Goal: Task Accomplishment & Management: Complete application form

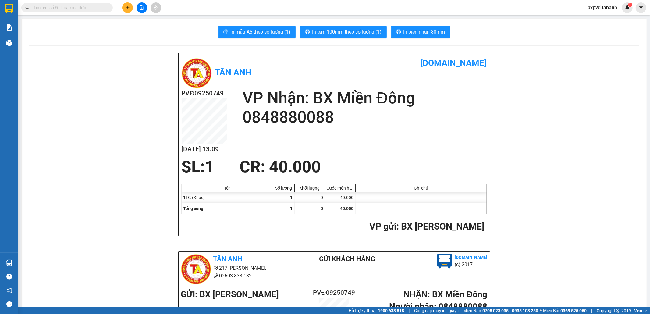
click at [130, 9] on button at bounding box center [127, 7] width 11 height 11
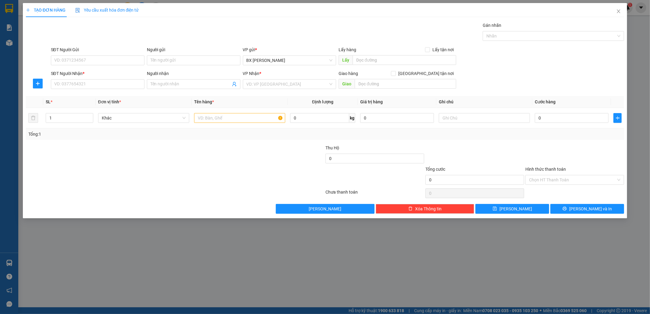
click at [90, 66] on div "SĐT Người Gửi VD: 0371234567" at bounding box center [98, 56] width 94 height 21
click at [69, 60] on input "SĐT Người Gửi" at bounding box center [98, 60] width 94 height 10
type input "0358550494"
click at [70, 80] on input "SĐT Người Nhận *" at bounding box center [98, 84] width 94 height 10
type input "0366324490"
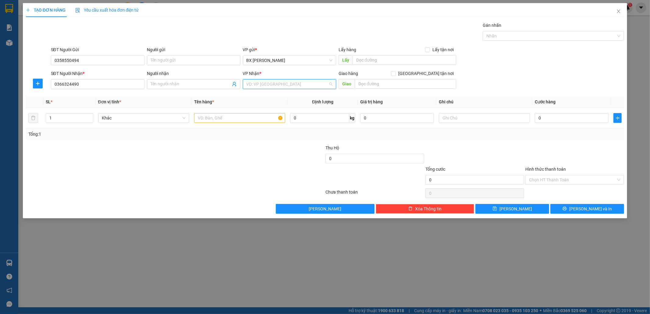
click at [264, 81] on input "search" at bounding box center [288, 84] width 82 height 9
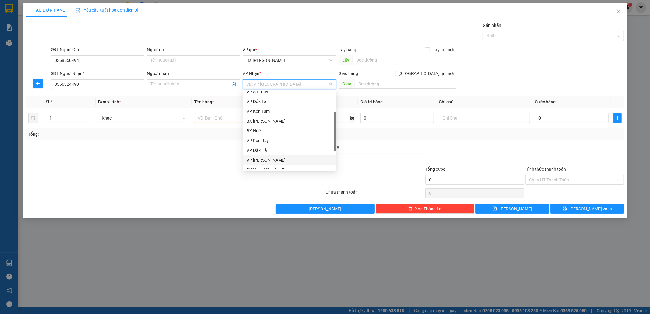
click at [271, 162] on div "VP [PERSON_NAME]" at bounding box center [290, 160] width 86 height 7
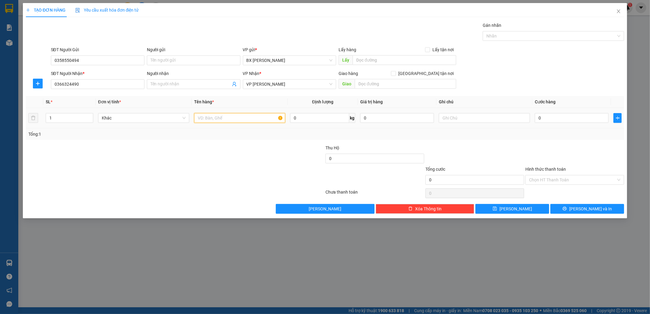
click at [217, 122] on input "text" at bounding box center [239, 118] width 91 height 10
click at [229, 121] on input "1 TÚI XÁCH (CÓ LÁPTOP" at bounding box center [239, 118] width 91 height 10
click at [267, 121] on input "1 TÚI XÁCH (CÓ LÁPTOP" at bounding box center [239, 118] width 91 height 10
type input "1 TÚI XÁCH (CÓ LÁPTOP)"
click at [567, 121] on input "0" at bounding box center [572, 118] width 74 height 10
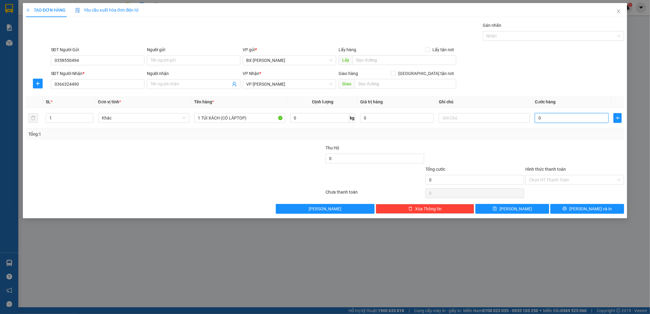
type input "7"
type input "70"
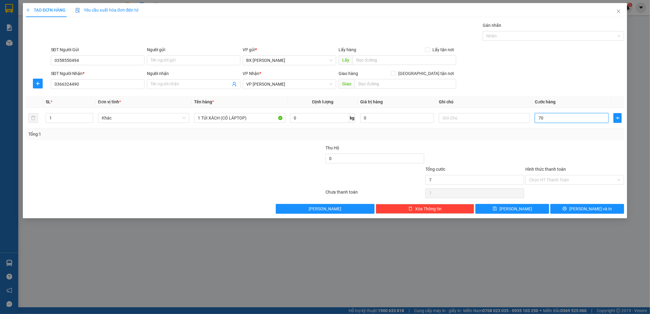
type input "70"
type input "70.000"
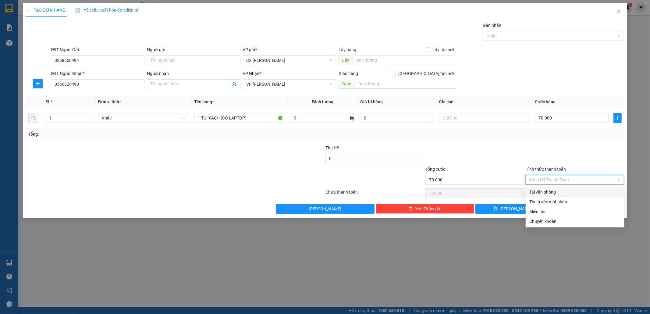
click at [543, 178] on input "Hình thức thanh toán" at bounding box center [572, 179] width 87 height 9
click at [544, 187] on div "Tại văn phòng" at bounding box center [575, 192] width 99 height 10
type input "0"
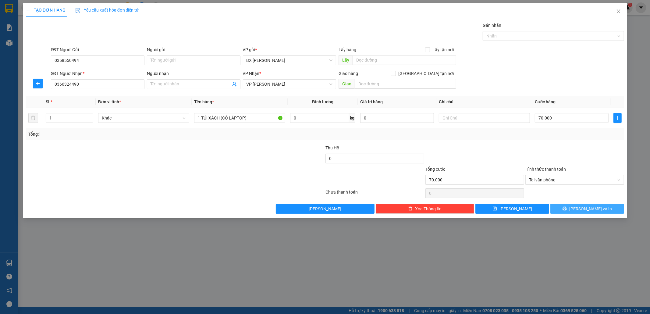
click at [563, 208] on button "[PERSON_NAME] và In" at bounding box center [587, 209] width 74 height 10
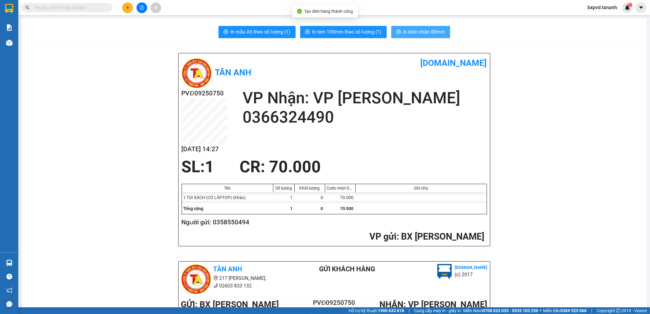
click at [425, 33] on span "In biên nhận 80mm" at bounding box center [424, 32] width 42 height 8
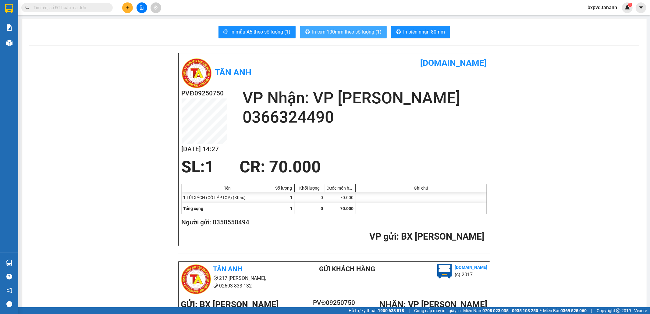
click at [325, 30] on span "In tem 100mm theo số lượng (1)" at bounding box center [346, 32] width 69 height 8
